Goal: Transaction & Acquisition: Purchase product/service

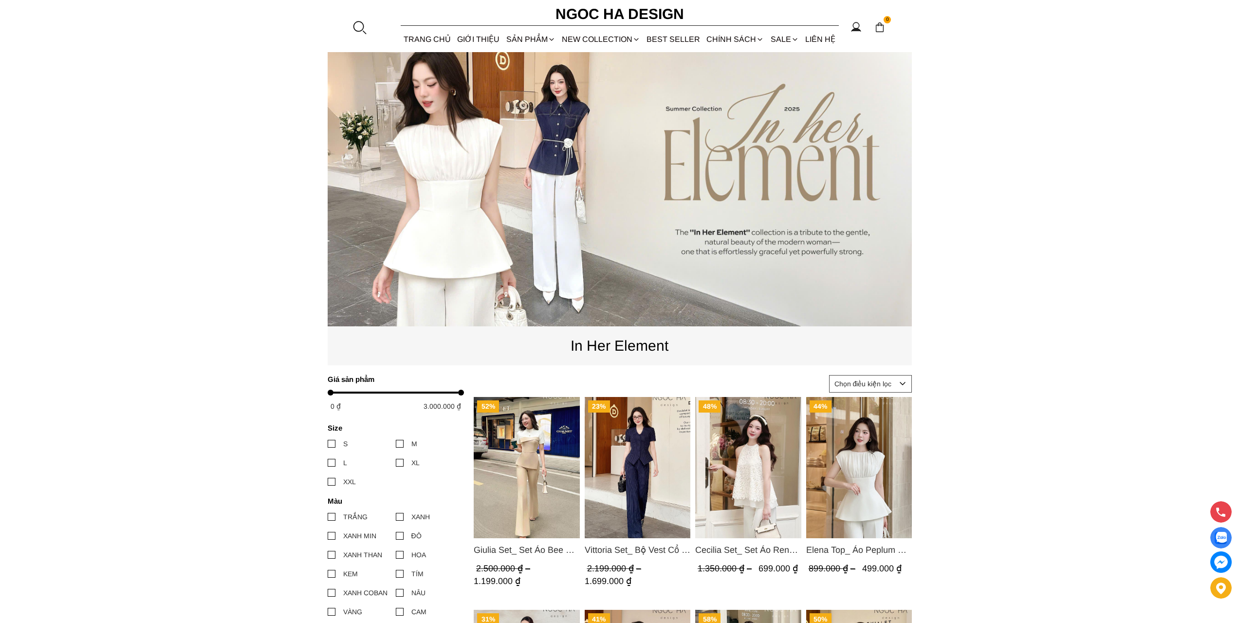
scroll to position [97, 0]
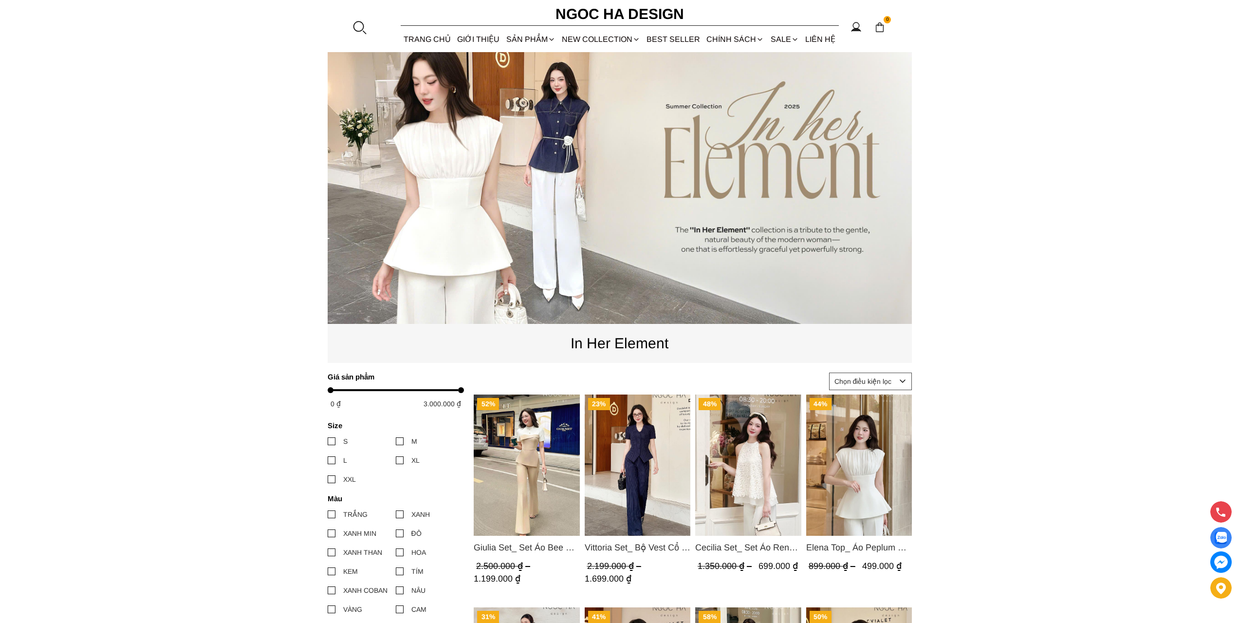
click at [843, 493] on img "Product image - Elena Top_ Áo Peplum Cổ Nhún Màu Trắng A1066" at bounding box center [859, 464] width 106 height 141
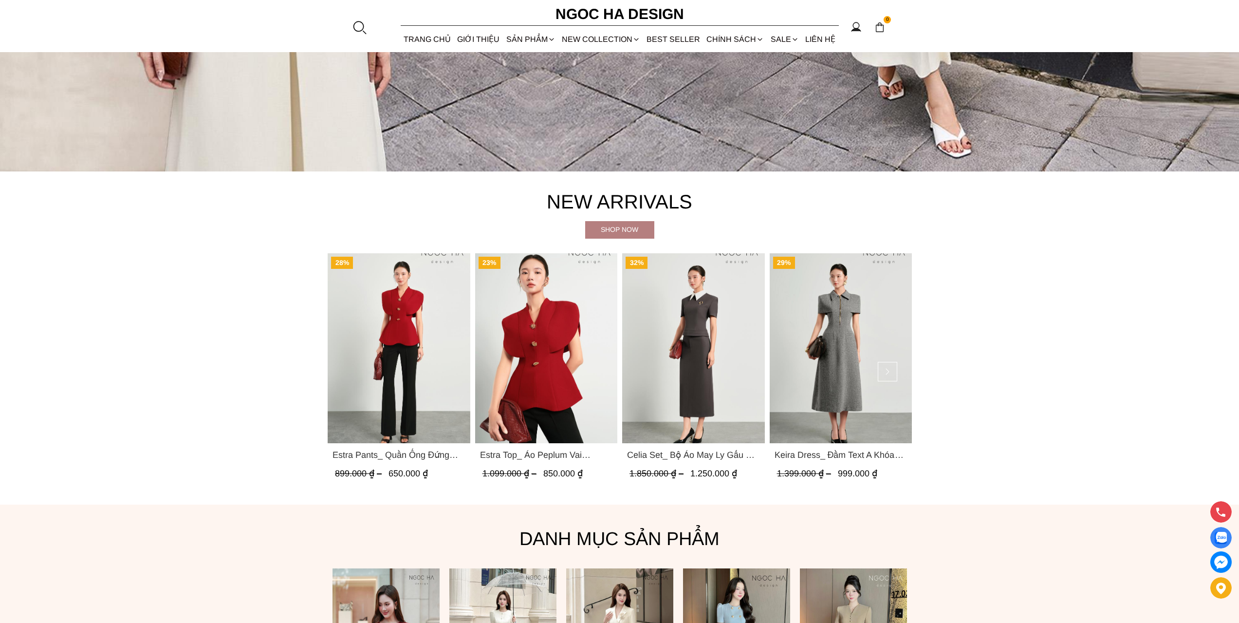
scroll to position [536, 0]
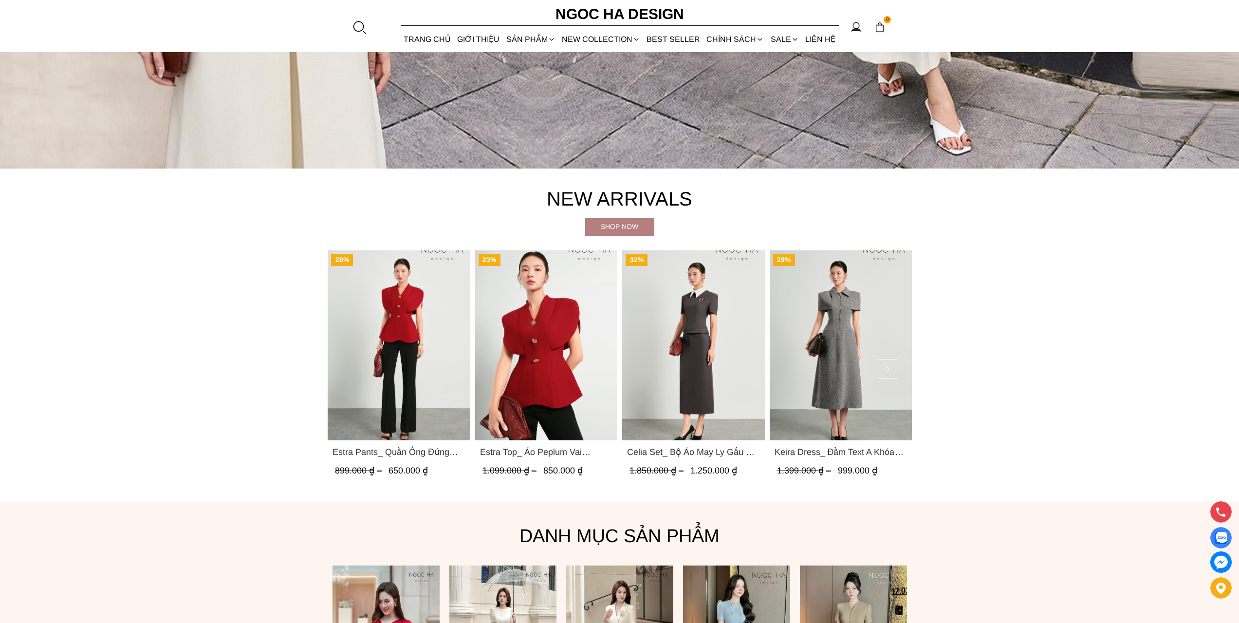
click at [576, 377] on img "Product image - Estra Top_ Áo Peplum Vai Choàng Màu Đỏ A1092" at bounding box center [546, 345] width 143 height 190
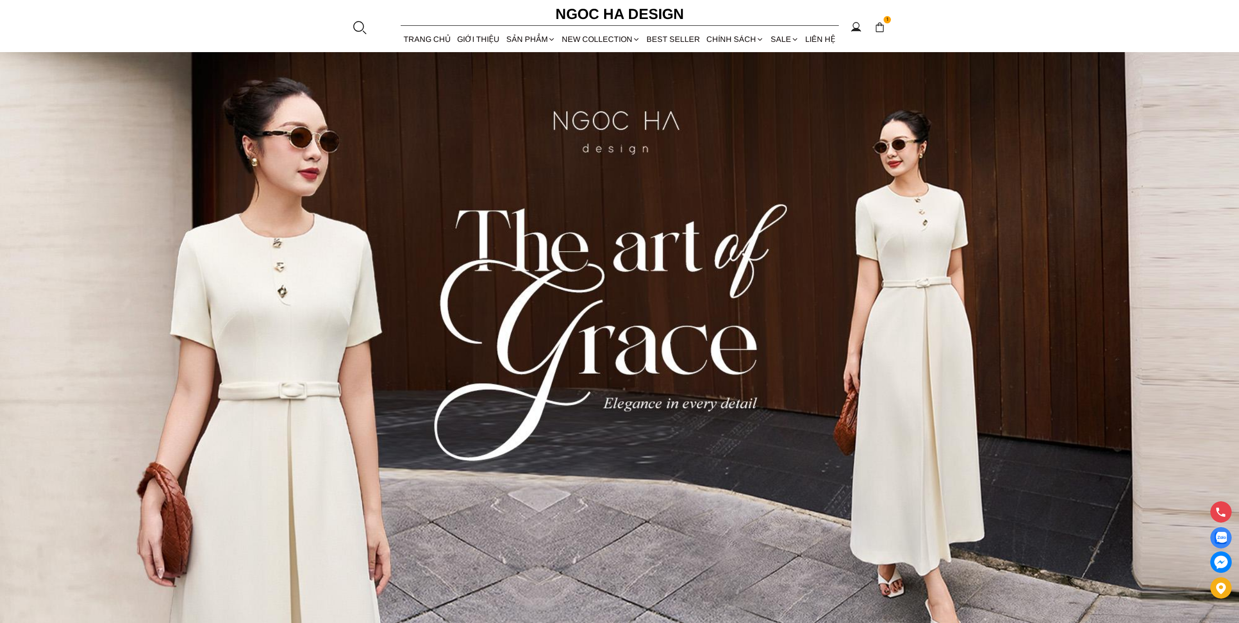
scroll to position [0, 0]
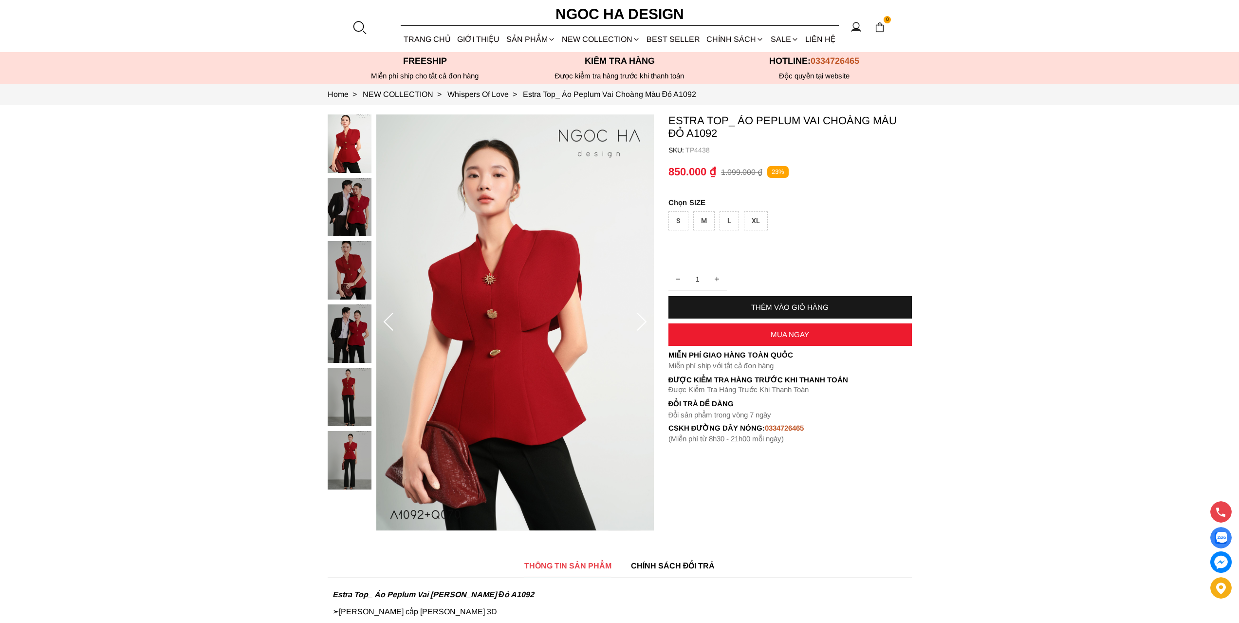
click at [763, 223] on div "XL" at bounding box center [756, 220] width 24 height 19
click at [769, 309] on div "THÊM VÀO GIỎ HÀNG" at bounding box center [790, 307] width 243 height 8
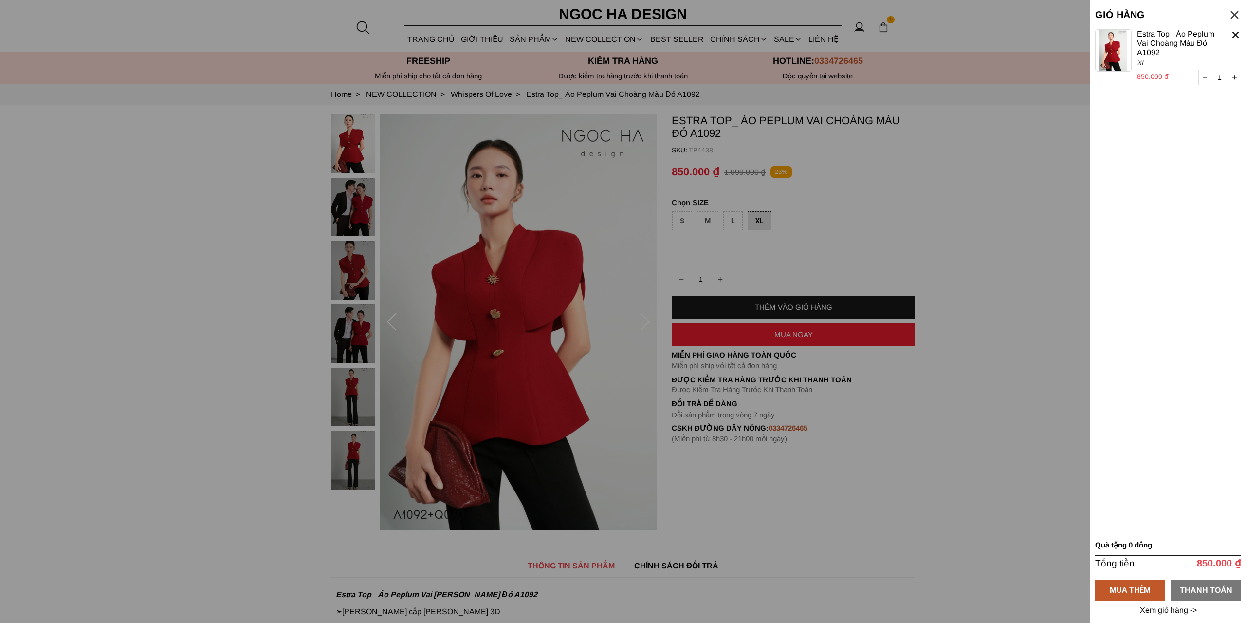
click at [1193, 589] on div "THANH TOÁN" at bounding box center [1207, 589] width 70 height 12
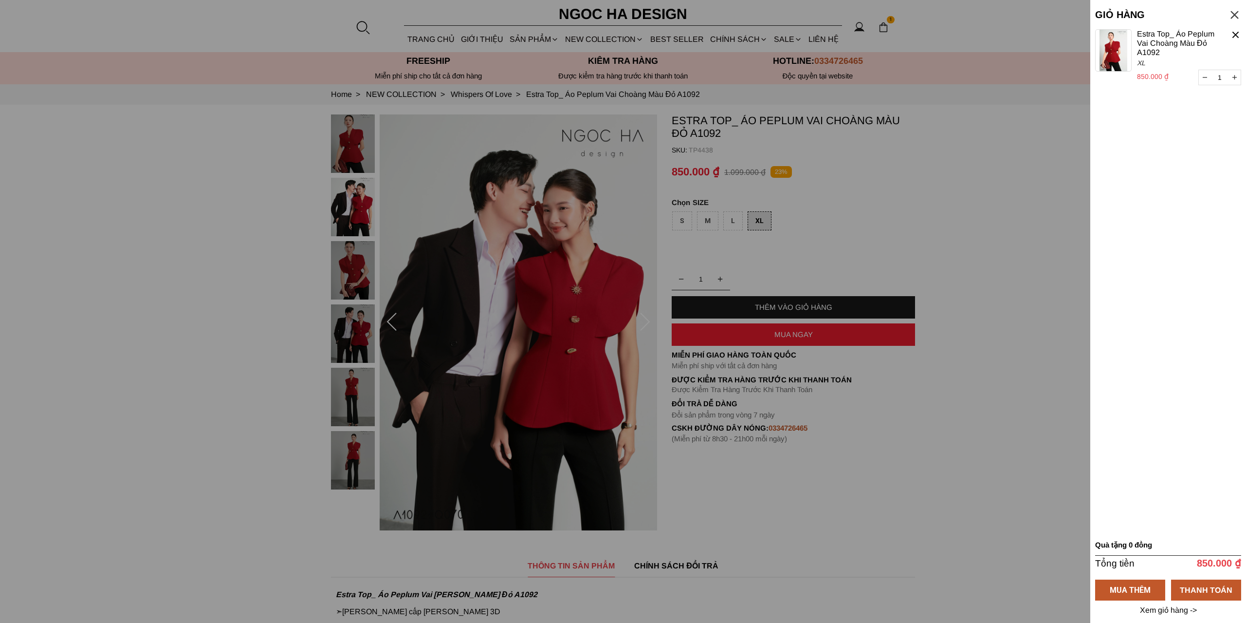
click at [912, 274] on div at bounding box center [623, 311] width 1246 height 623
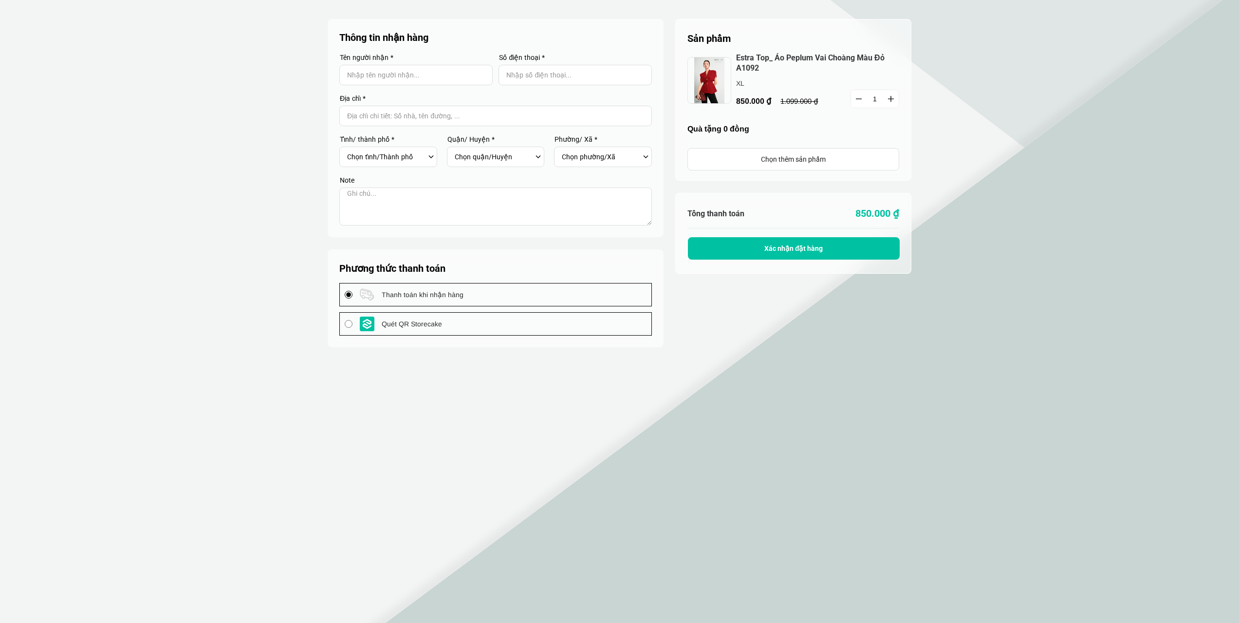
click at [600, 153] on select "Chọn phường/Xã" at bounding box center [601, 157] width 78 height 17
click at [632, 157] on select "Chọn phường/Xã" at bounding box center [601, 157] width 78 height 17
click at [538, 157] on div "Chọn quận/Huyện" at bounding box center [499, 157] width 88 height 17
click at [499, 157] on select "Chọn quận/Huyện" at bounding box center [494, 157] width 78 height 17
click at [402, 155] on select "Chọn tỉnh/[GEOGRAPHIC_DATA] [GEOGRAPHIC_DATA] [GEOGRAPHIC_DATA] [GEOGRAPHIC_DAT…" at bounding box center [386, 157] width 78 height 17
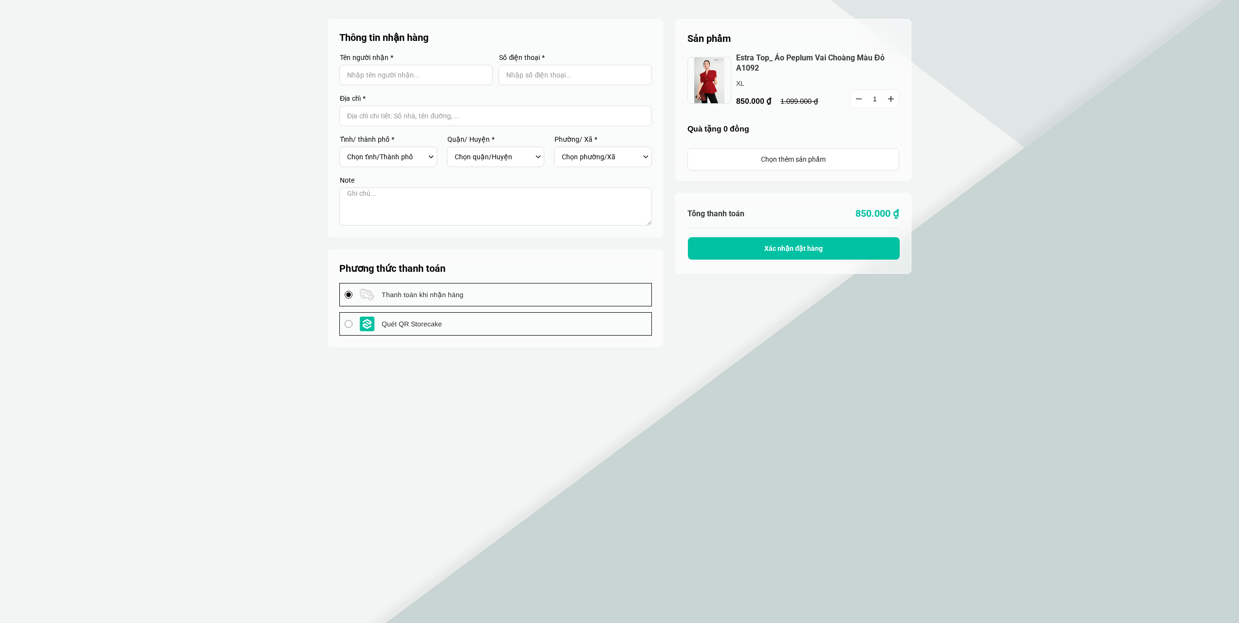
click at [600, 374] on section "Sản phẩm 1 Chưa có sản phẩm nào Estra Top_ Áo Peplum Vai Choàng Màu Đỏ A1092 85…" at bounding box center [619, 311] width 1239 height 623
